Goal: Task Accomplishment & Management: Manage account settings

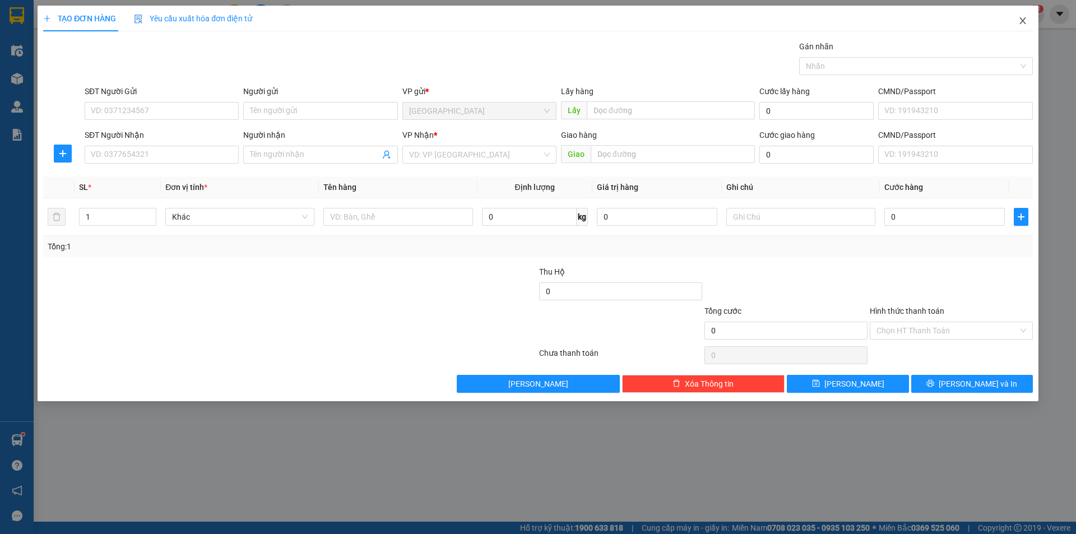
click at [1022, 24] on icon "close" at bounding box center [1022, 20] width 9 height 9
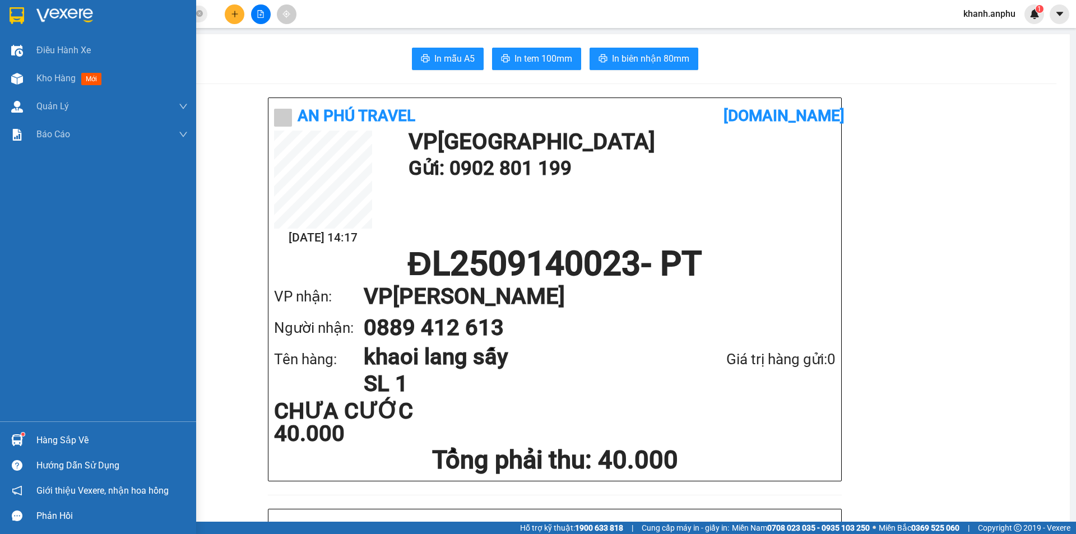
click at [25, 87] on div at bounding box center [17, 79] width 20 height 20
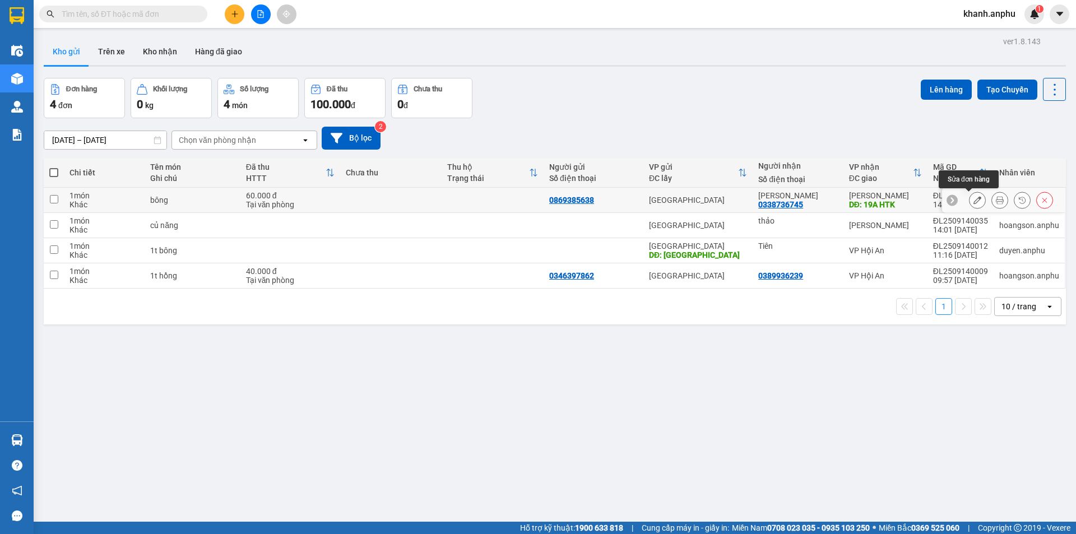
click at [971, 193] on button at bounding box center [977, 201] width 16 height 20
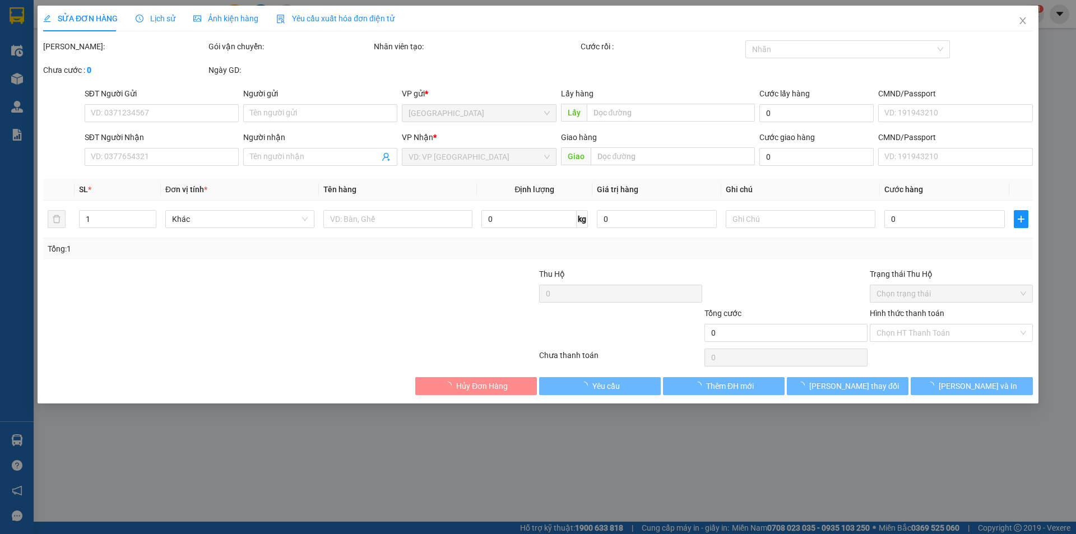
type input "0869385638"
type input "0338736745"
type input "[PERSON_NAME]"
type input "19A HTK"
type input "60.000"
